Goal: Download file/media

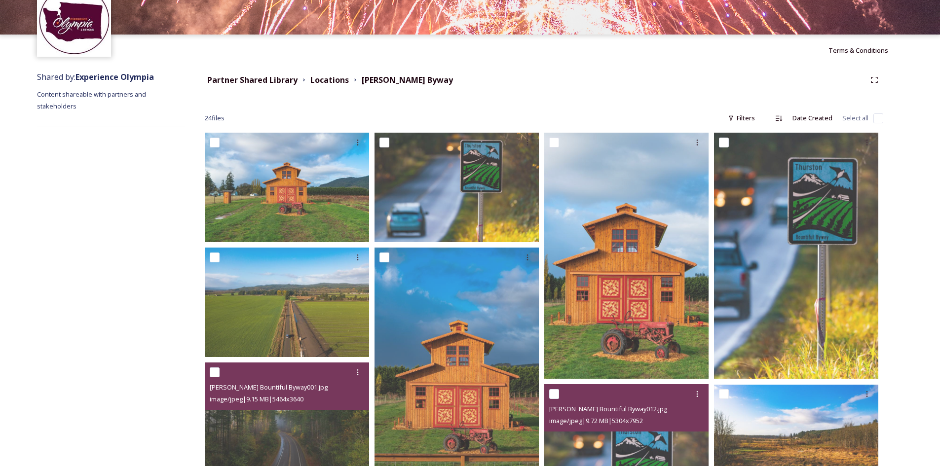
scroll to position [48, 0]
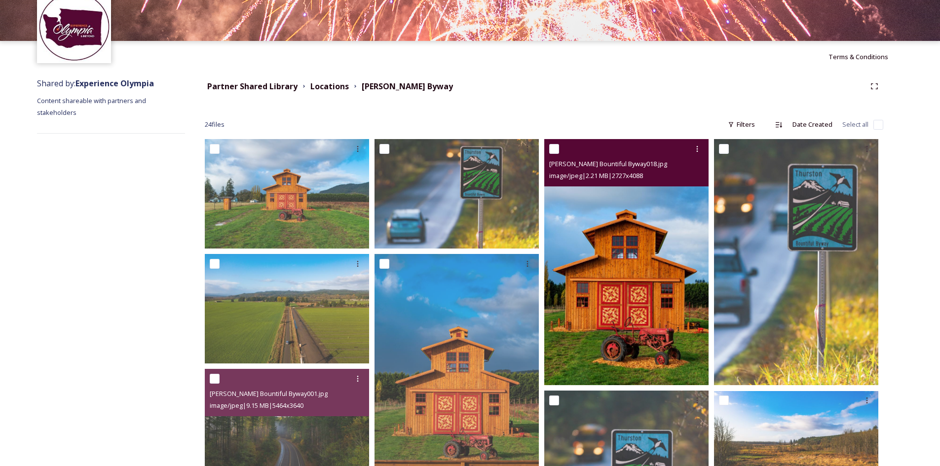
click at [554, 153] on input "checkbox" at bounding box center [554, 149] width 10 height 10
checkbox input "true"
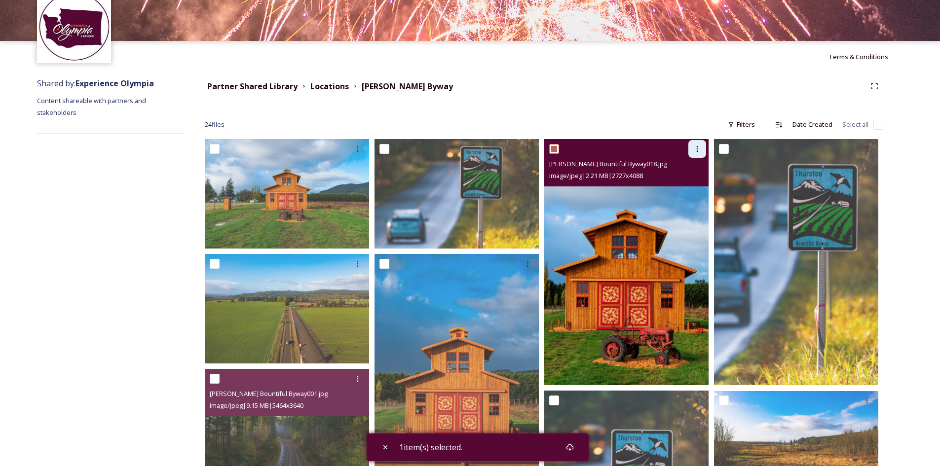
click at [698, 146] on icon at bounding box center [697, 149] width 8 height 8
click at [688, 191] on span "Download" at bounding box center [685, 189] width 30 height 9
click at [601, 248] on img at bounding box center [626, 262] width 164 height 246
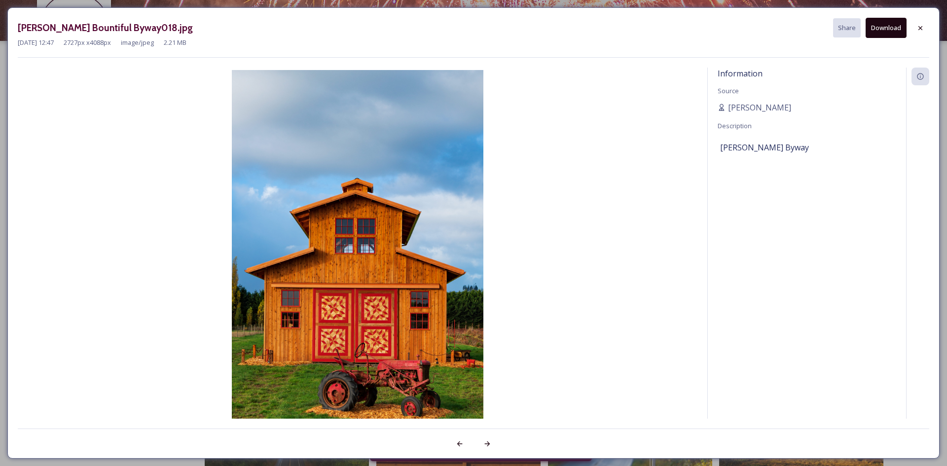
click at [881, 29] on button "Download" at bounding box center [886, 28] width 41 height 20
click at [920, 27] on icon at bounding box center [920, 28] width 4 height 4
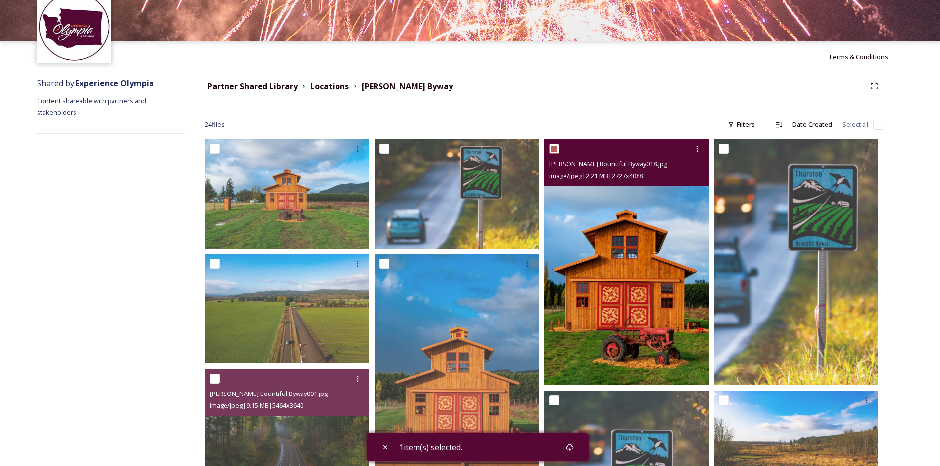
click at [551, 148] on input "checkbox" at bounding box center [554, 149] width 10 height 10
checkbox input "false"
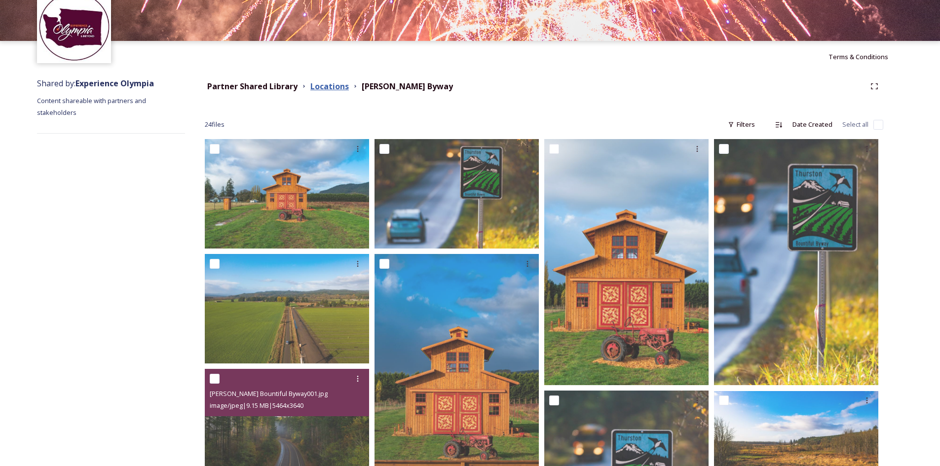
click at [322, 89] on strong "Locations" at bounding box center [329, 86] width 38 height 11
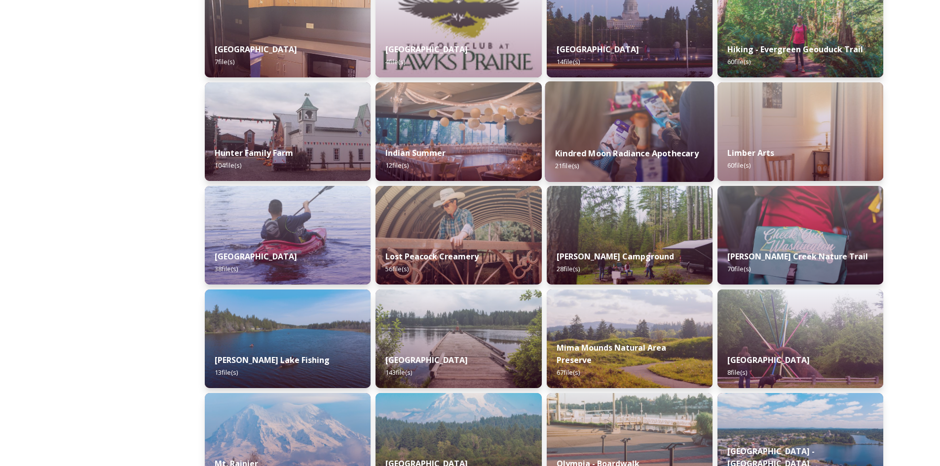
scroll to position [1085, 0]
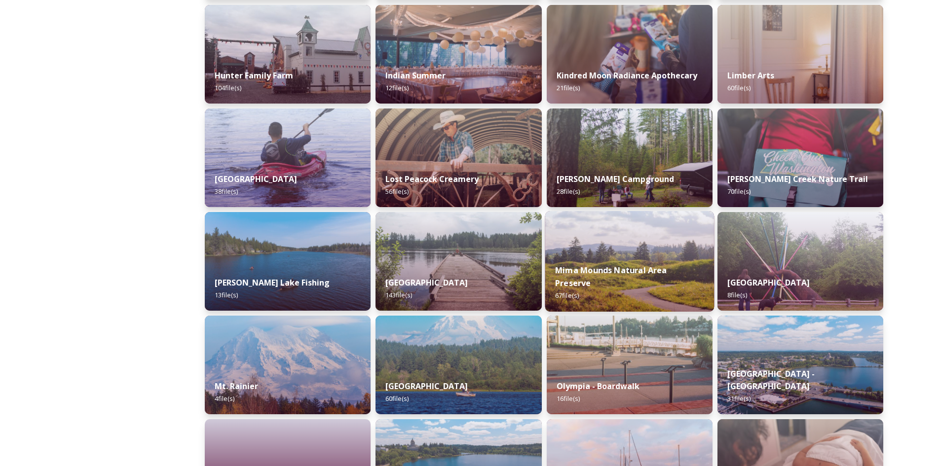
click at [627, 253] on img at bounding box center [628, 261] width 169 height 101
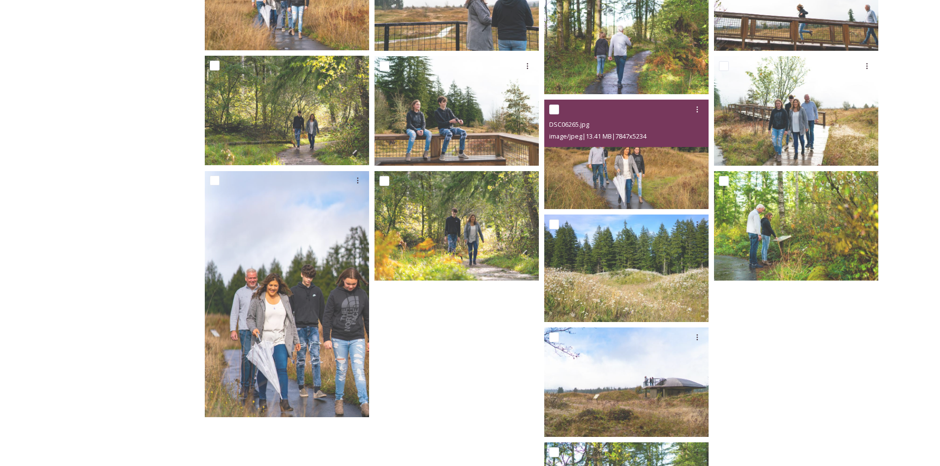
scroll to position [1171, 0]
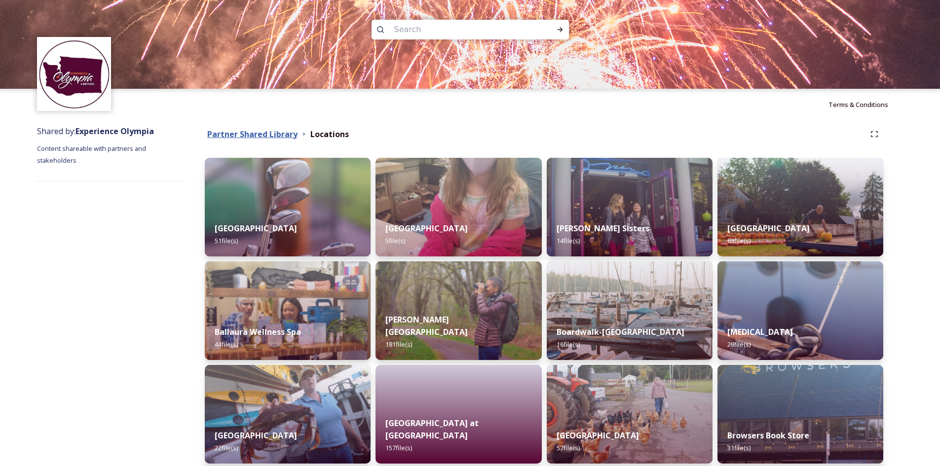
click at [259, 137] on strong "Partner Shared Library" at bounding box center [252, 134] width 90 height 11
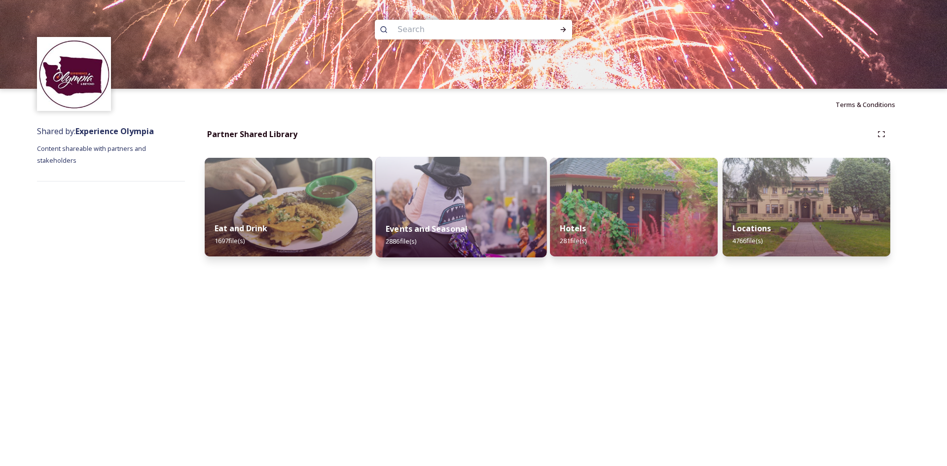
click at [419, 198] on img at bounding box center [461, 207] width 171 height 101
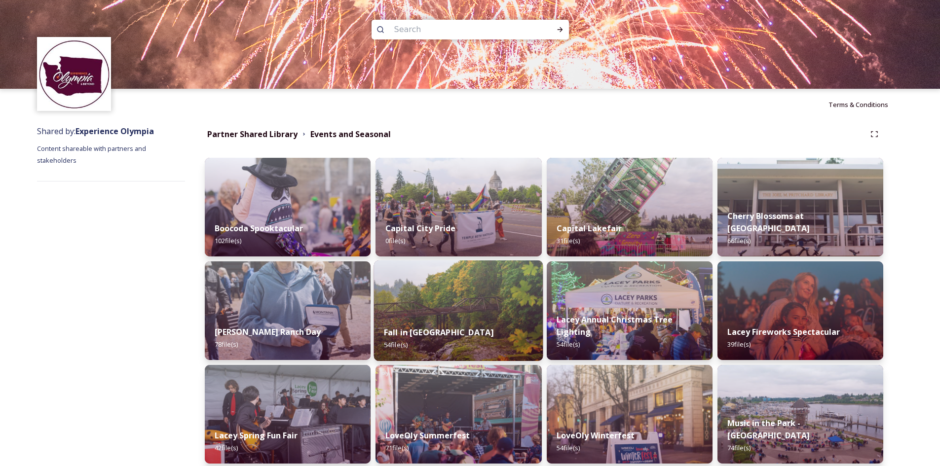
click at [473, 296] on img at bounding box center [458, 310] width 169 height 101
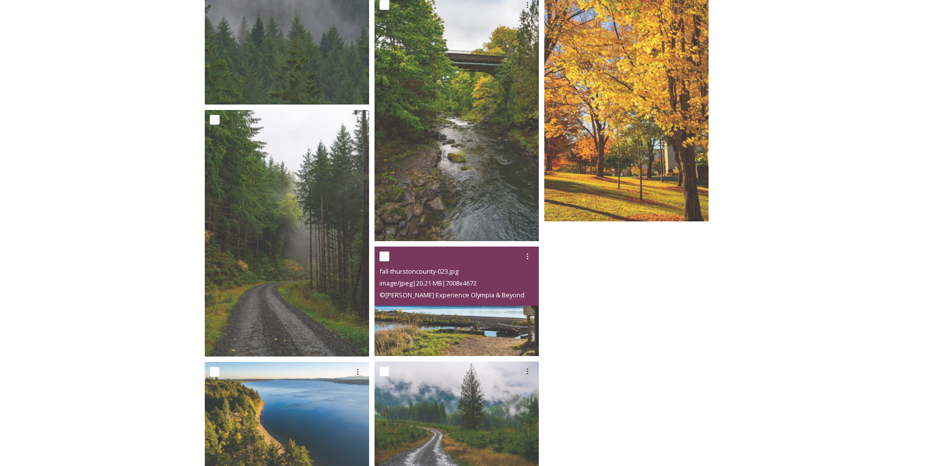
scroll to position [2439, 0]
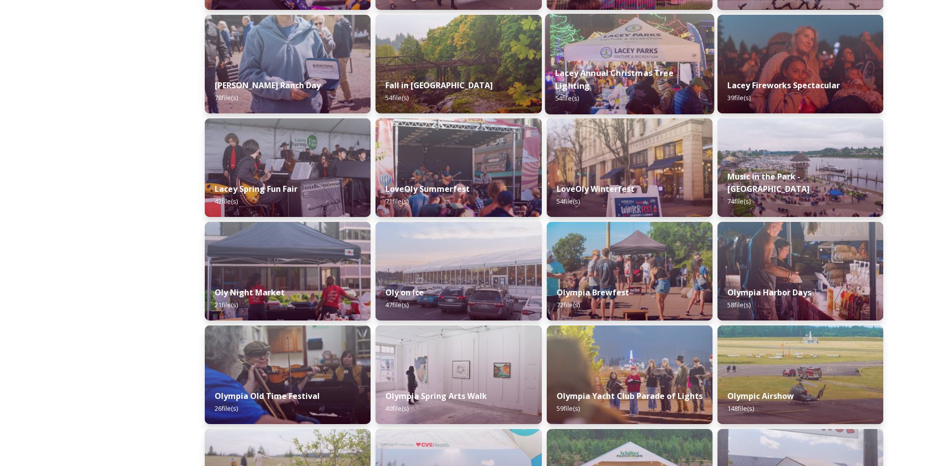
scroll to position [444, 0]
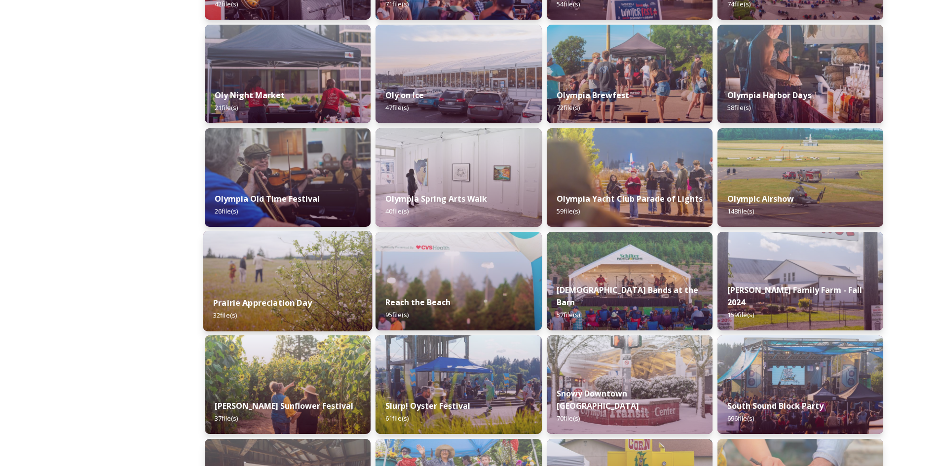
click at [292, 267] on img at bounding box center [287, 281] width 169 height 101
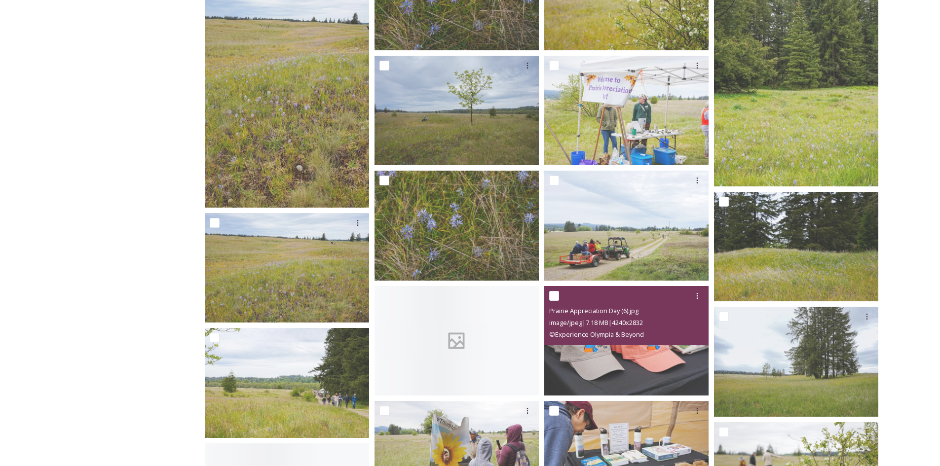
scroll to position [888, 0]
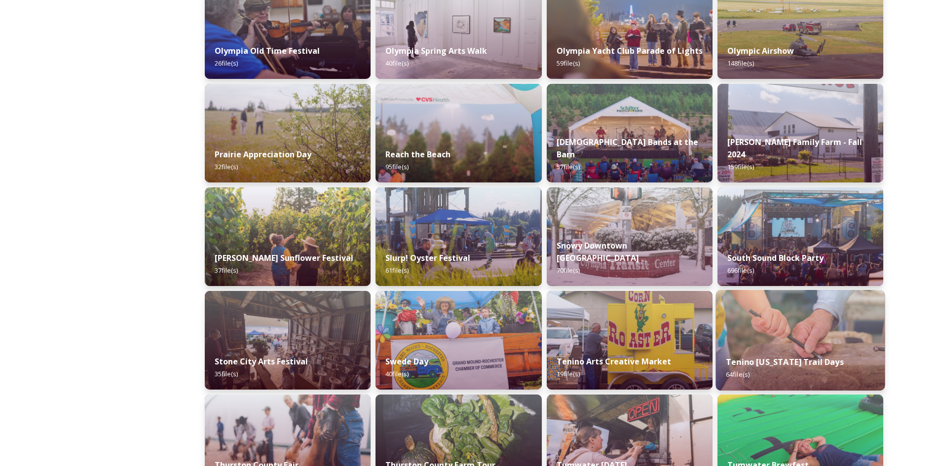
scroll to position [768, 0]
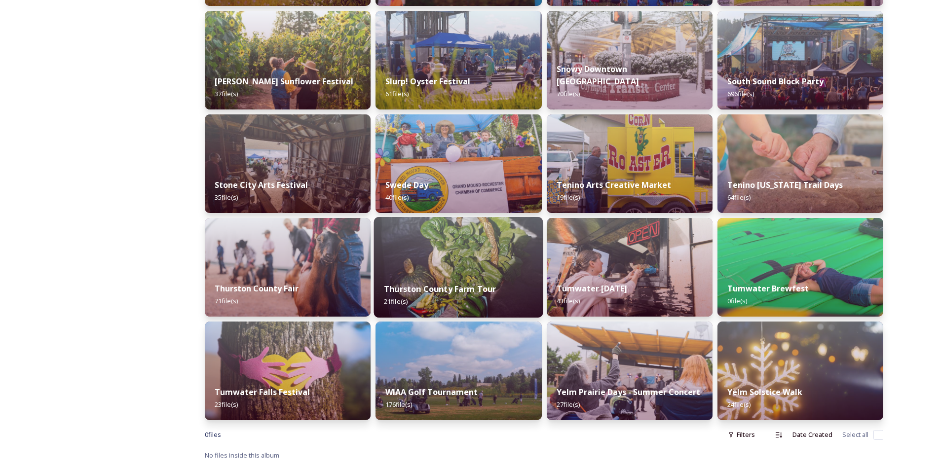
click at [478, 245] on img at bounding box center [458, 267] width 169 height 101
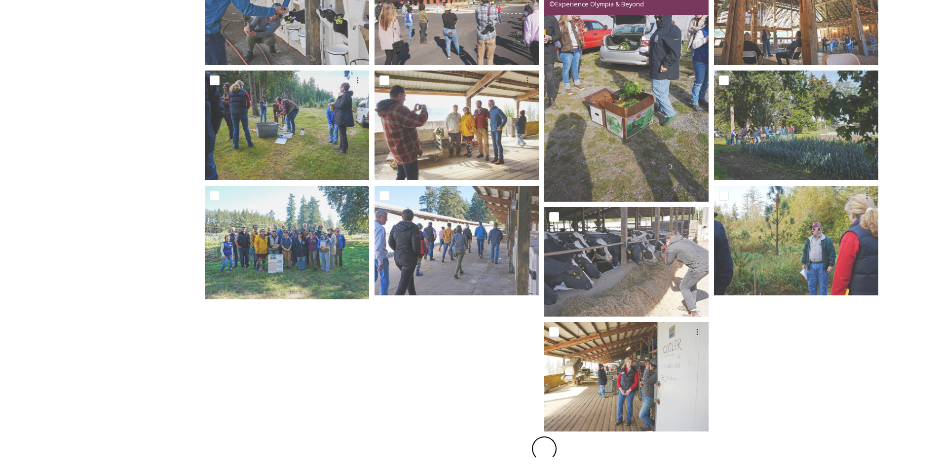
scroll to position [449, 0]
